Goal: Find specific page/section: Find specific page/section

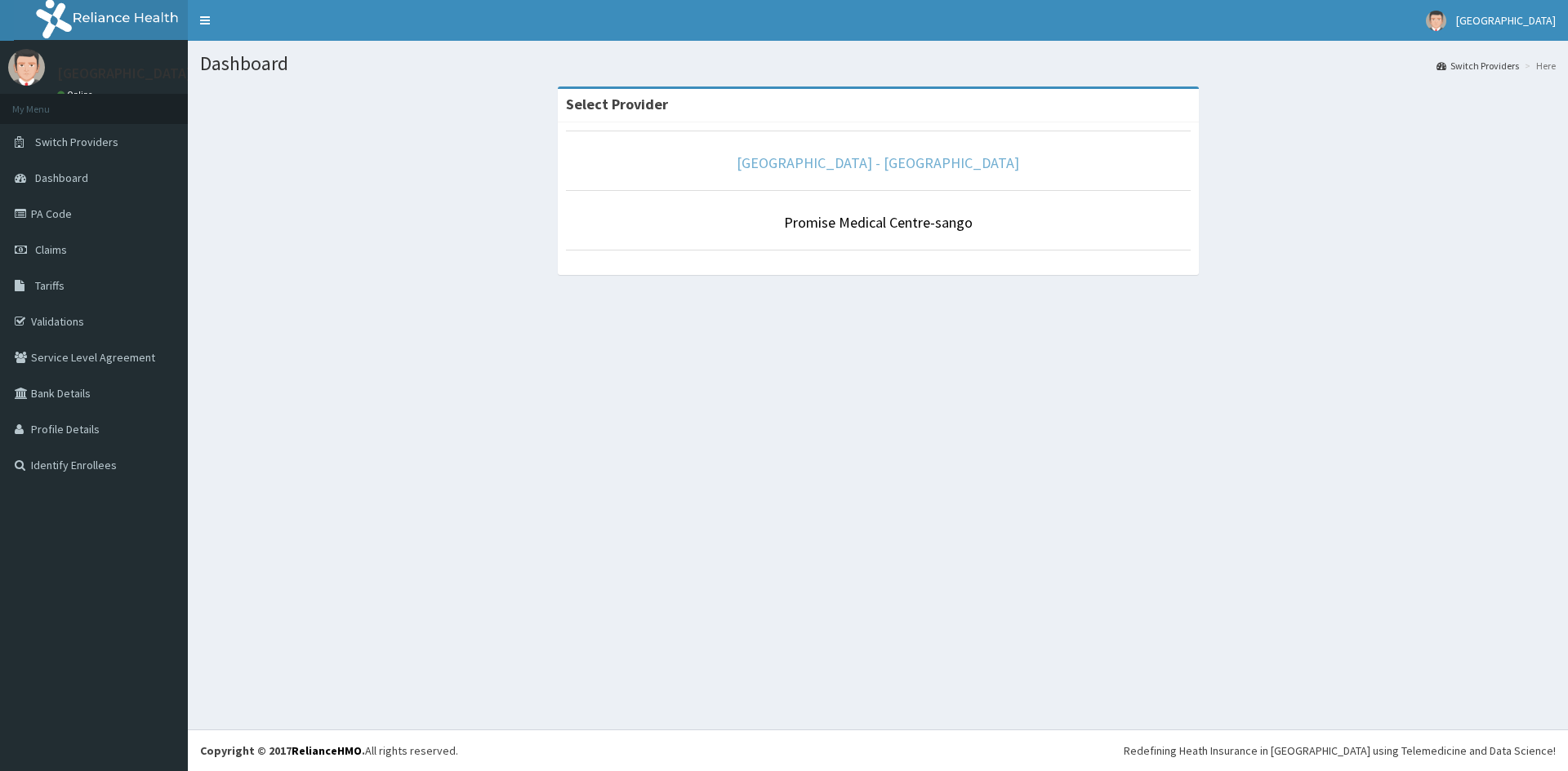
click at [949, 164] on link "[GEOGRAPHIC_DATA] - [GEOGRAPHIC_DATA]" at bounding box center [878, 163] width 283 height 19
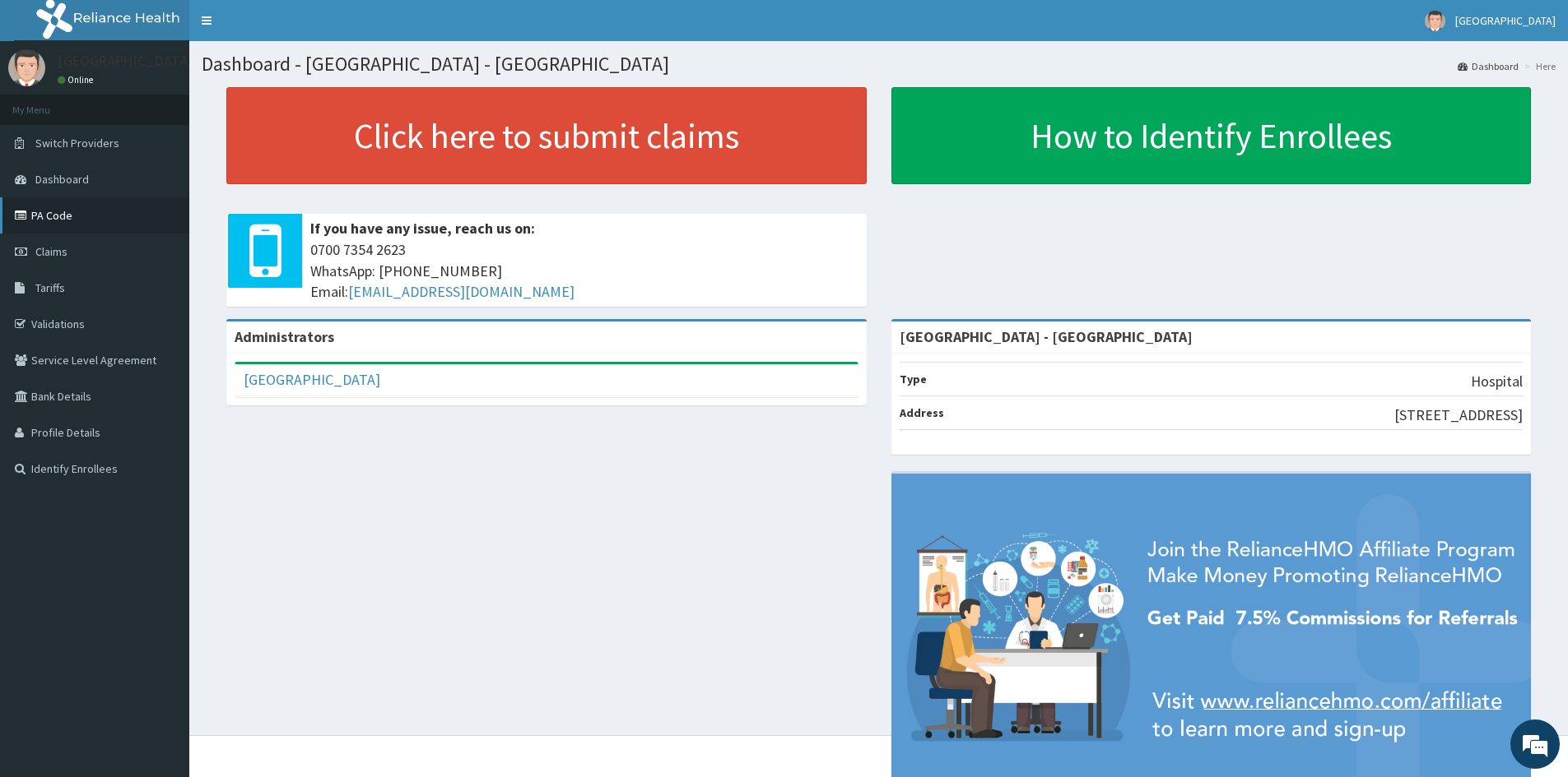
click at [71, 216] on link "PA Code" at bounding box center [94, 215] width 189 height 36
